Goal: Information Seeking & Learning: Find specific fact

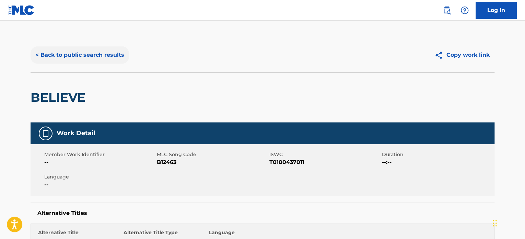
click at [100, 53] on button "< Back to public search results" at bounding box center [80, 54] width 99 height 17
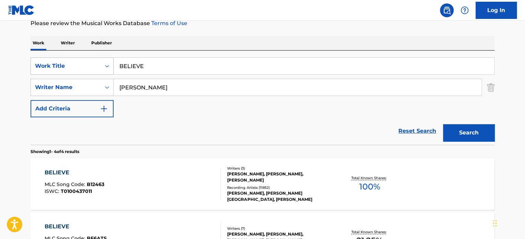
click at [95, 61] on div "SearchWithCriteria9e0b373b-aab5-4f72-8c14-e9bd1ec55dec Work Title BELIEVE" at bounding box center [263, 65] width 464 height 17
paste input "AHORA QUE TE VAS"
type input "AHORA QUE TE VAS"
drag, startPoint x: 214, startPoint y: 87, endPoint x: 0, endPoint y: 10, distance: 227.2
click at [17, 70] on main "The MLC Public Work Search The accuracy and completeness of The MLC's data is d…" at bounding box center [262, 166] width 525 height 482
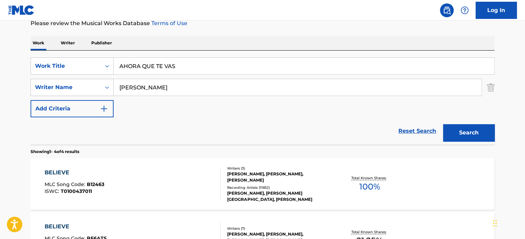
paste input "[PERSON_NAME]"
type input "[PERSON_NAME]"
click at [443, 124] on button "Search" at bounding box center [468, 132] width 51 height 17
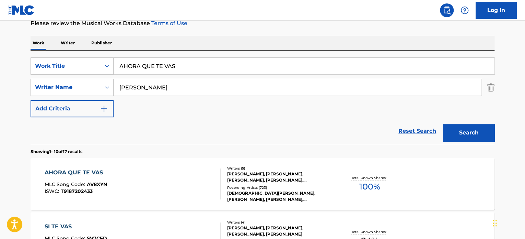
click at [238, 162] on div "AHORA QUE TE VAS MLC Song Code : AV8XYN ISWC : T9187202433 Writers ( 5 ) [PERSO…" at bounding box center [263, 183] width 464 height 51
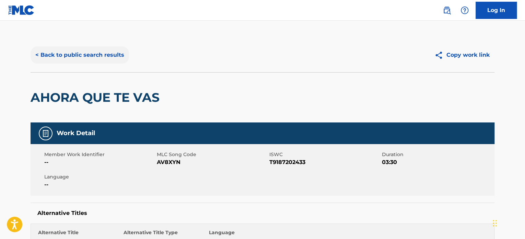
click at [91, 61] on button "< Back to public search results" at bounding box center [80, 54] width 99 height 17
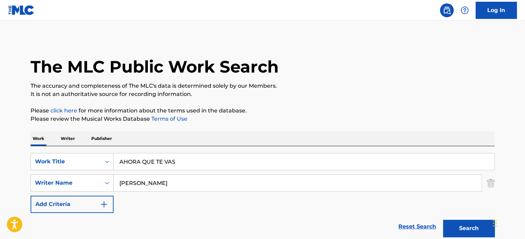
scroll to position [95, 0]
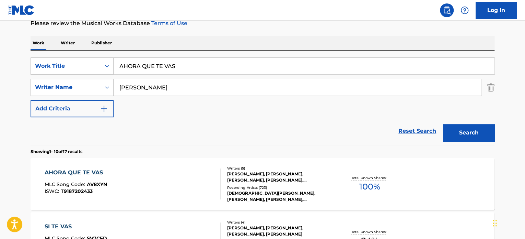
paste input "STAY"
type input "STAY"
drag, startPoint x: 238, startPoint y: 82, endPoint x: 0, endPoint y: 78, distance: 237.6
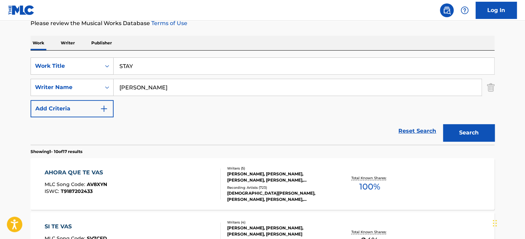
paste input "[PERSON_NAME]"
type input "[PERSON_NAME]"
click at [443, 124] on button "Search" at bounding box center [468, 132] width 51 height 17
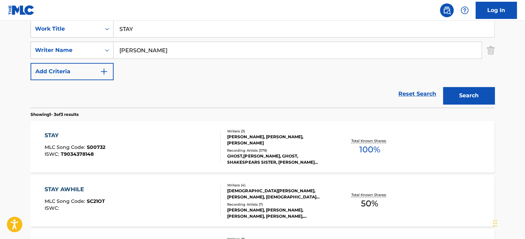
scroll to position [152, 0]
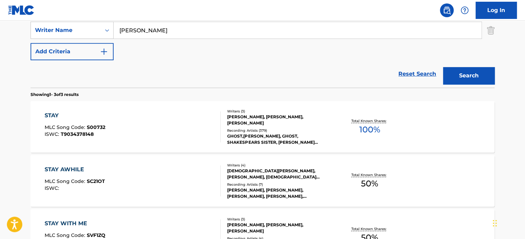
click at [266, 117] on div "[PERSON_NAME], [PERSON_NAME], [PERSON_NAME]" at bounding box center [279, 120] width 104 height 12
